Goal: Transaction & Acquisition: Purchase product/service

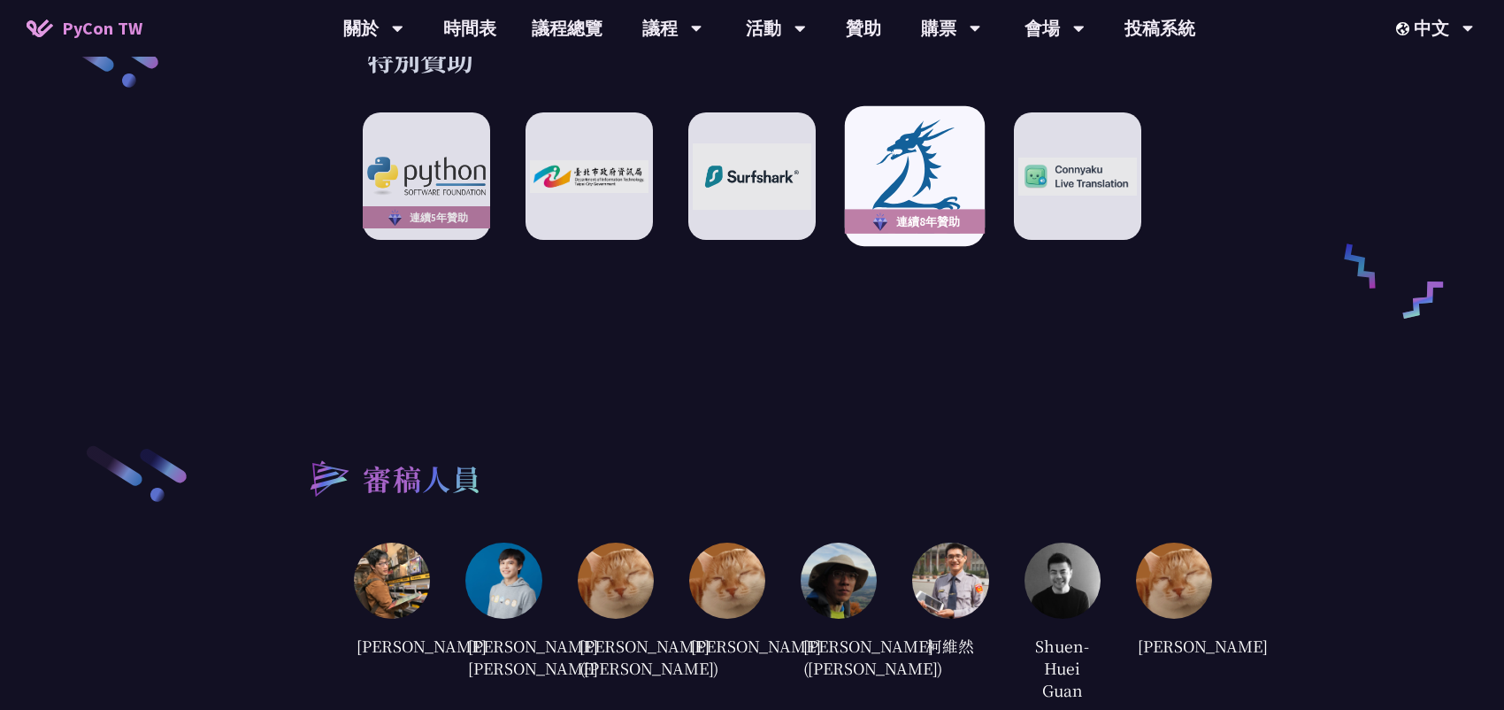
scroll to position [2920, 0]
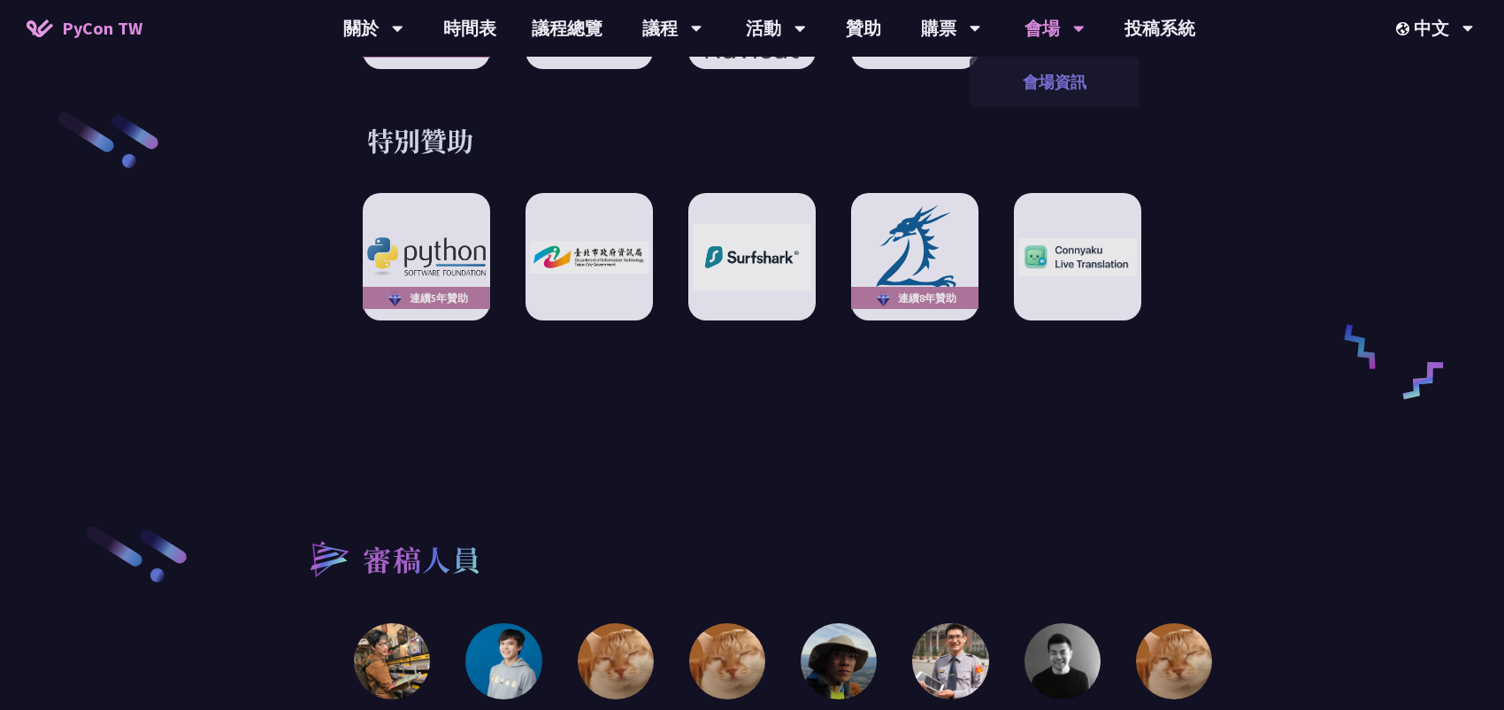
click at [1013, 81] on link "會場資訊" at bounding box center [1055, 82] width 170 height 42
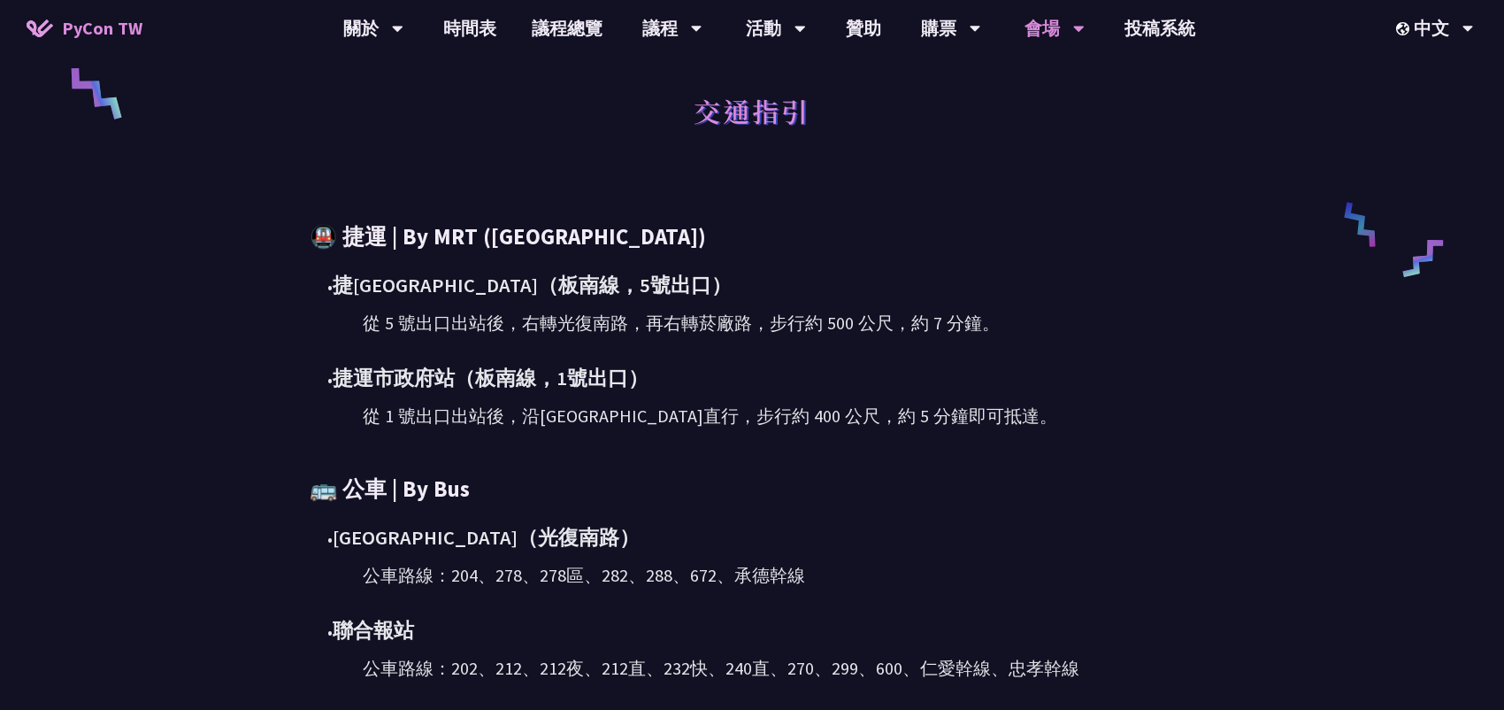
scroll to position [1709, 0]
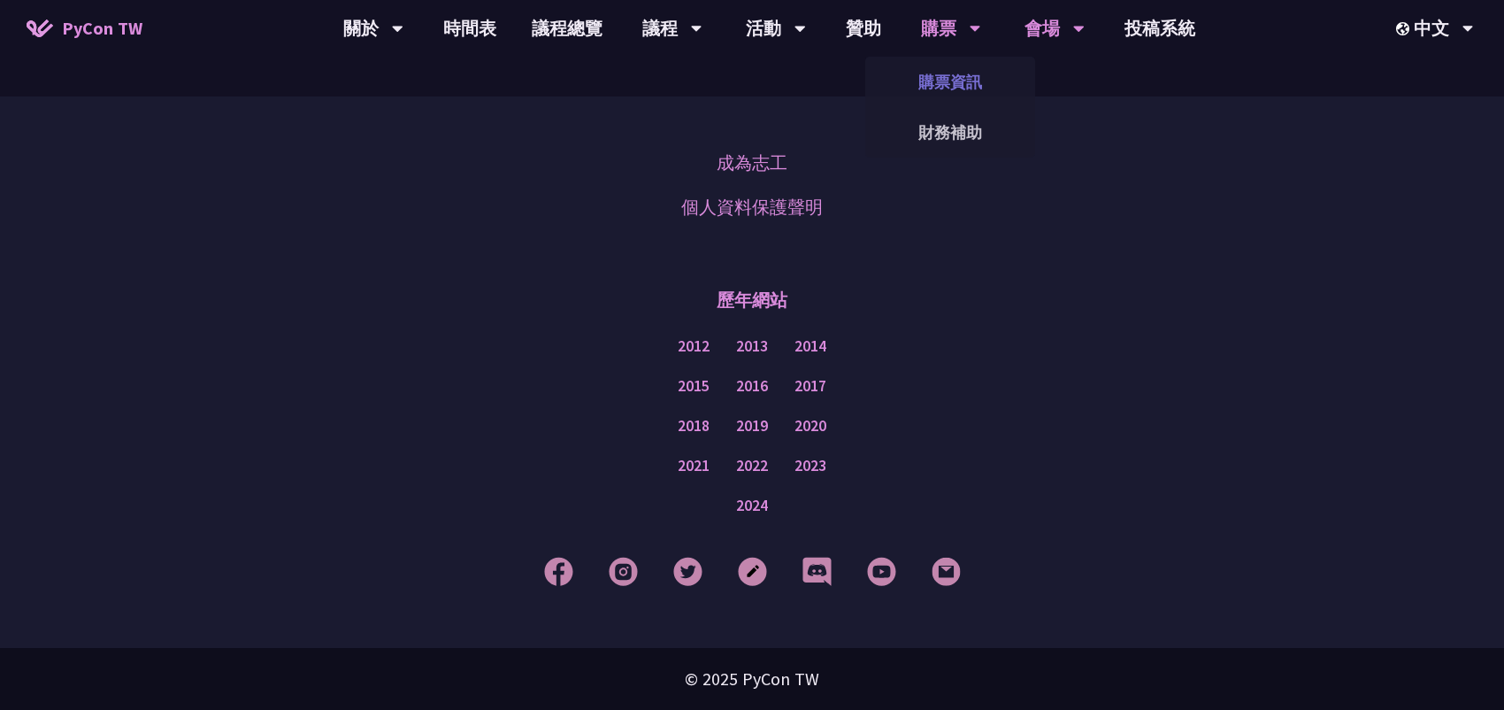
click at [968, 81] on link "購票資訊" at bounding box center [950, 82] width 170 height 42
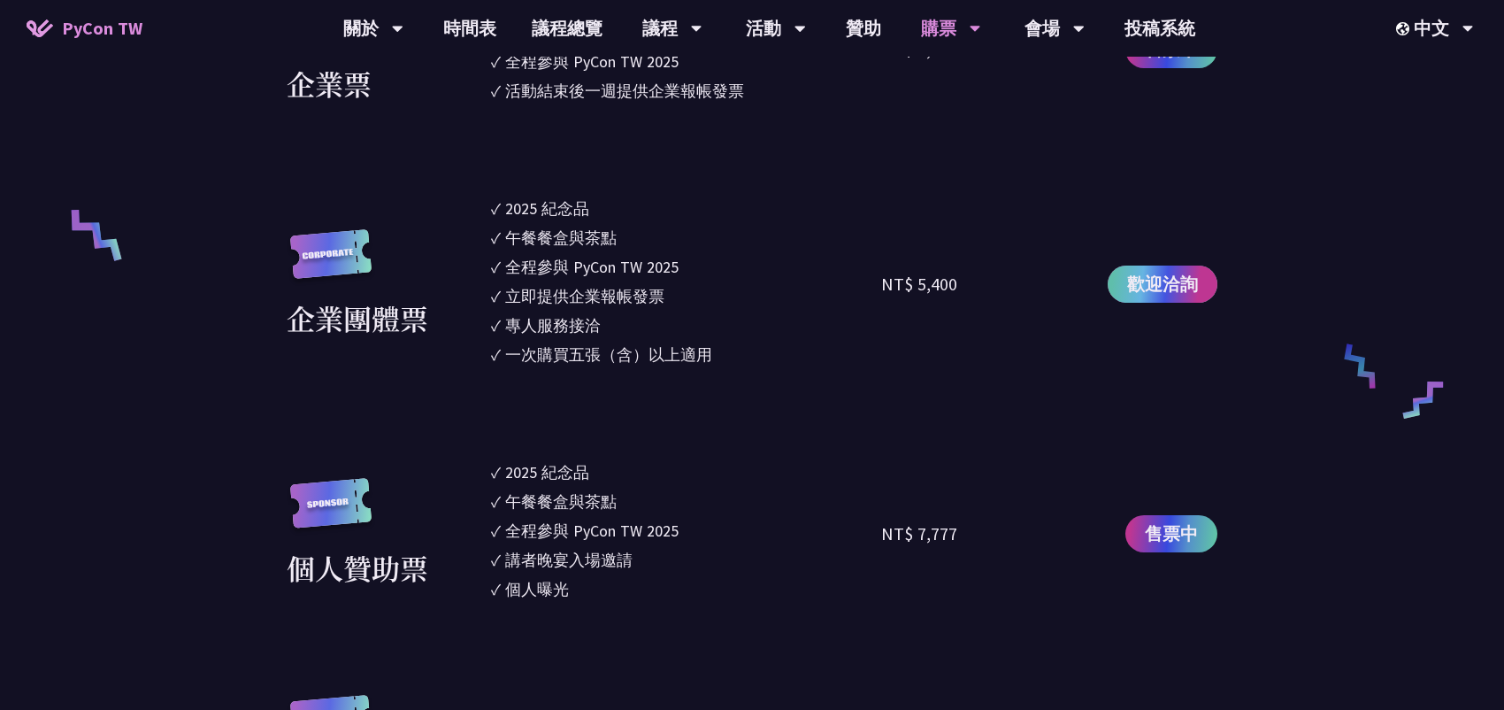
scroll to position [973, 0]
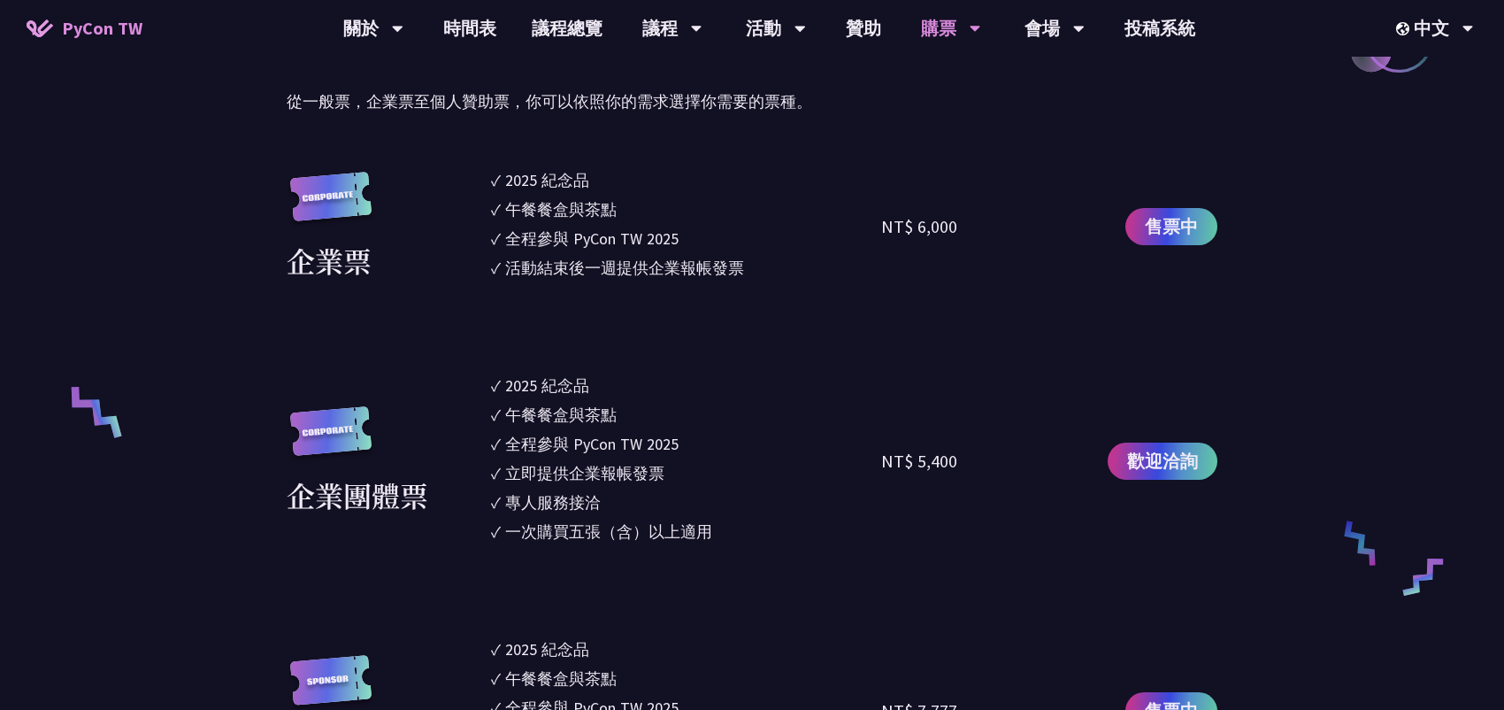
drag, startPoint x: 1031, startPoint y: 215, endPoint x: 496, endPoint y: 163, distance: 537.9
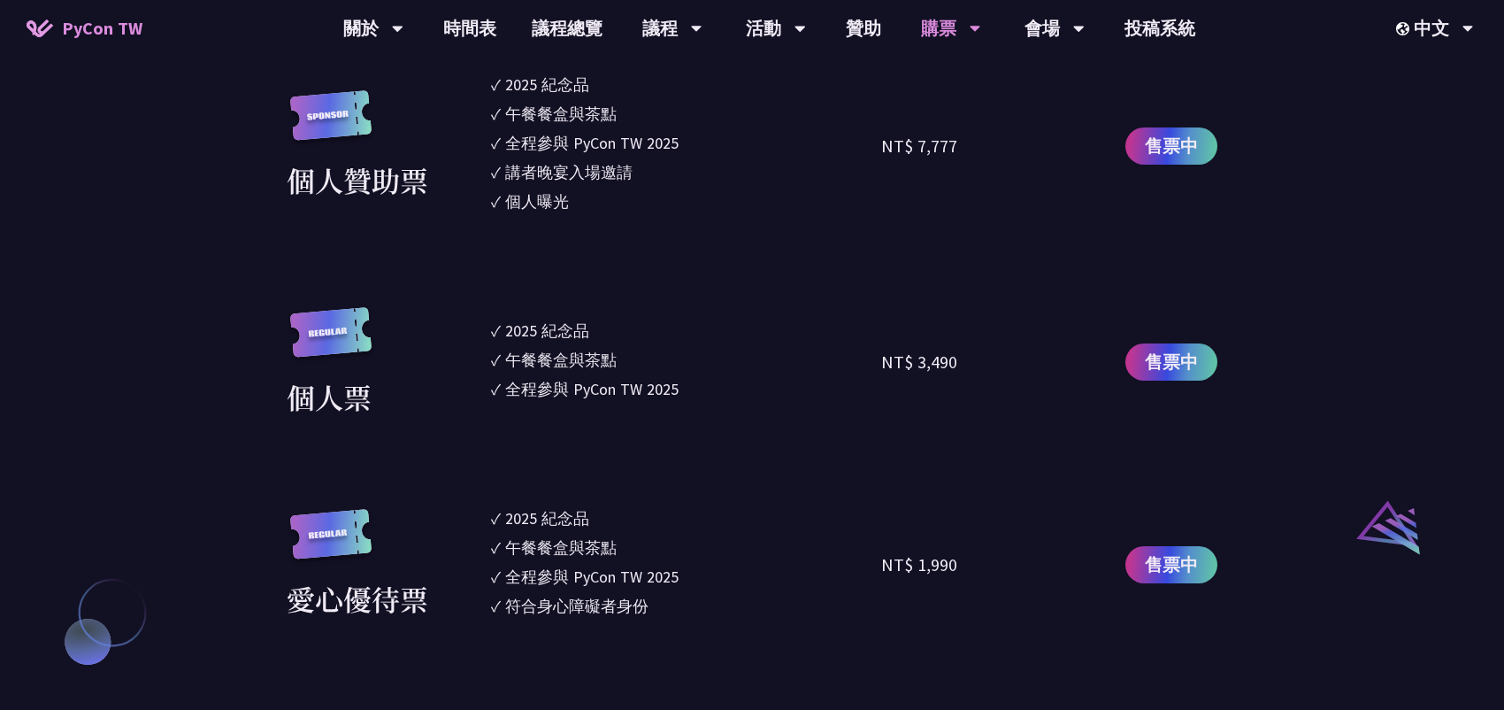
scroll to position [1681, 0]
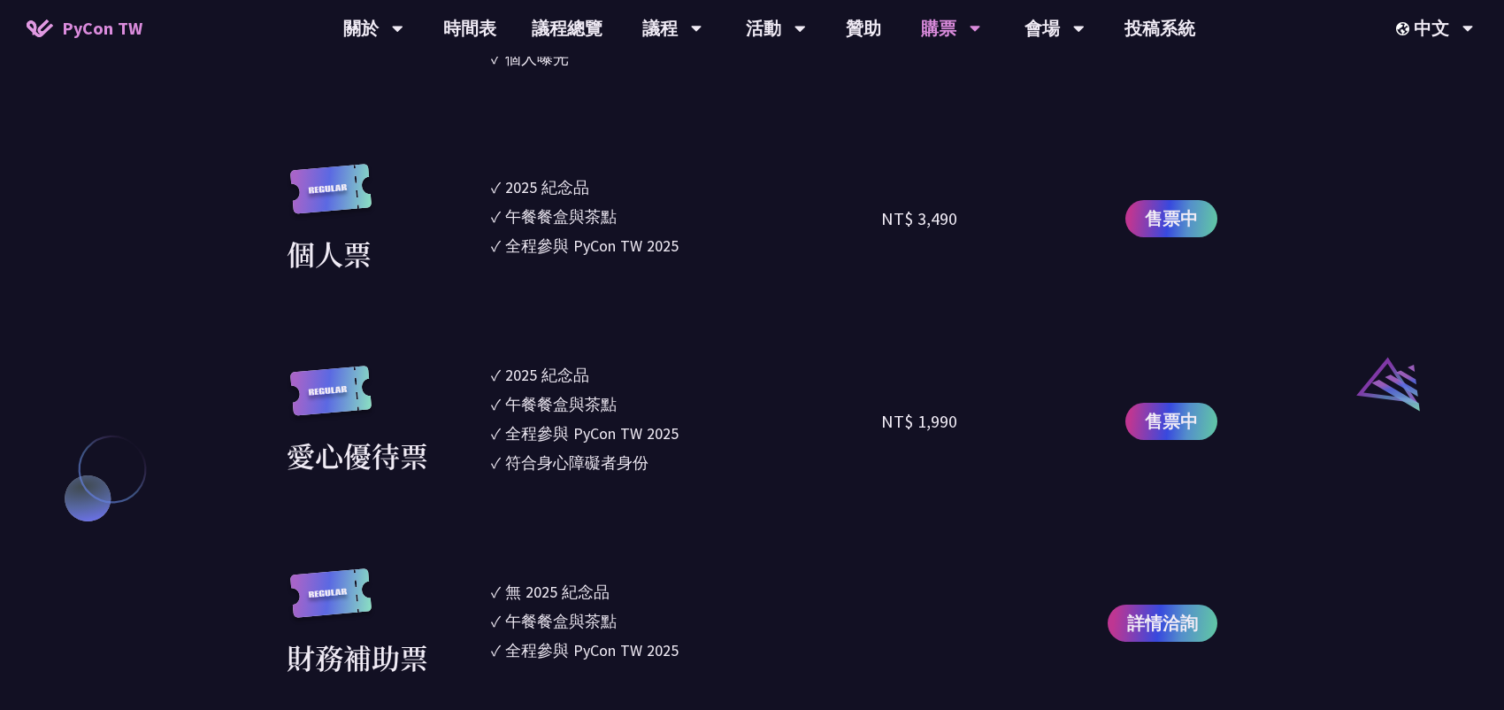
drag, startPoint x: 496, startPoint y: 138, endPoint x: 965, endPoint y: 201, distance: 472.3
click at [965, 201] on section "企業票 ✓ 2025 紀念品 ✓ 午餐餐盒與茶點 ✓ 全程參與 PyCon TW 2025 ✓ 活動結束後一週提供企業報帳發票 NT$ 6,000 售票中 企…" at bounding box center [752, 69] width 931 height 1218
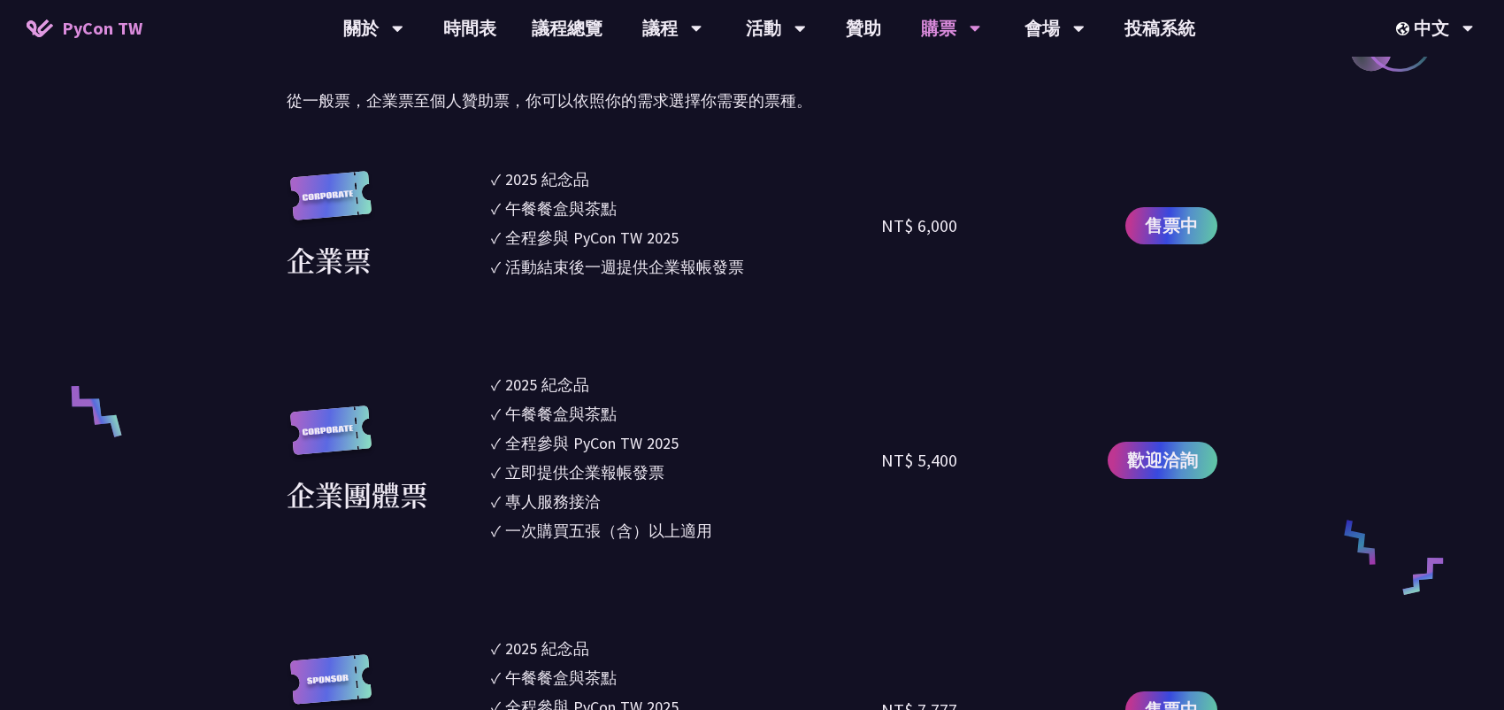
scroll to position [973, 0]
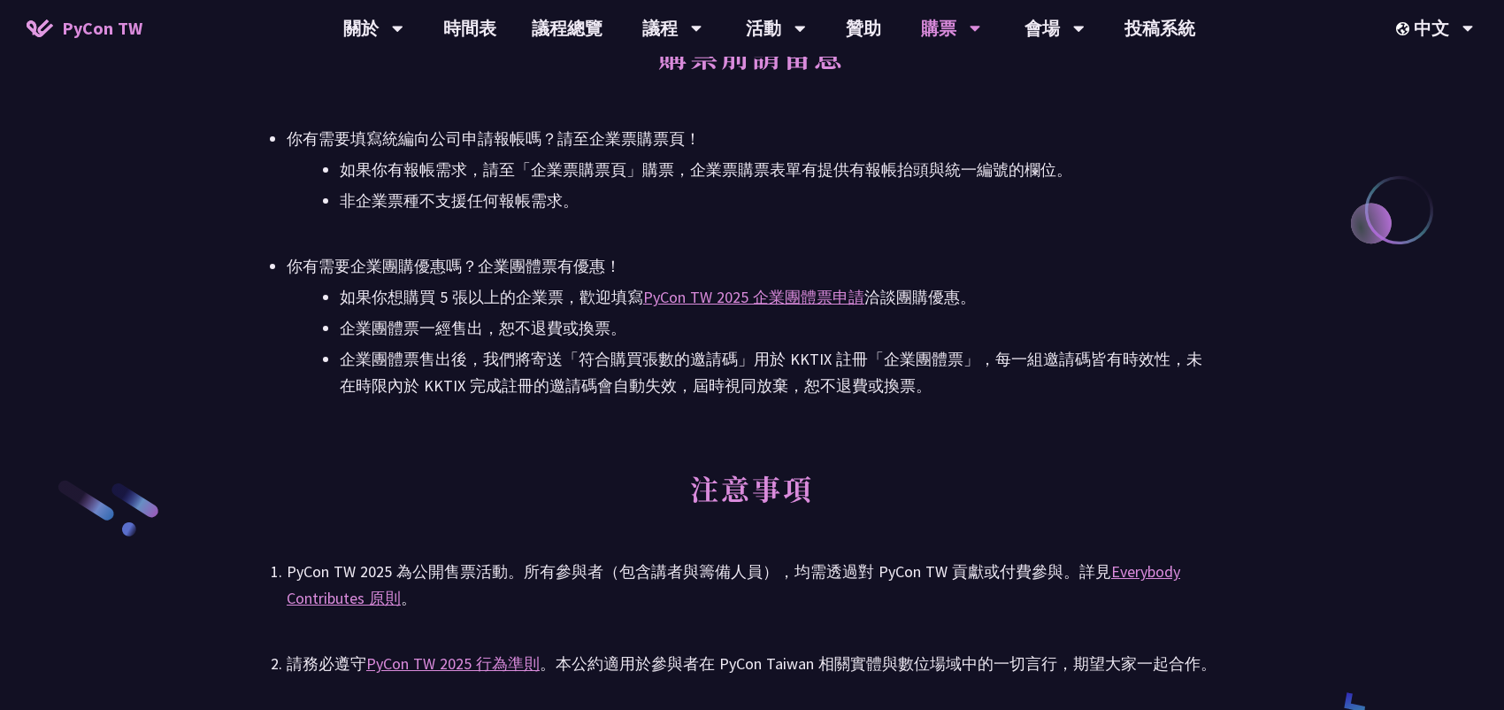
scroll to position [2389, 0]
